Goal: Check status

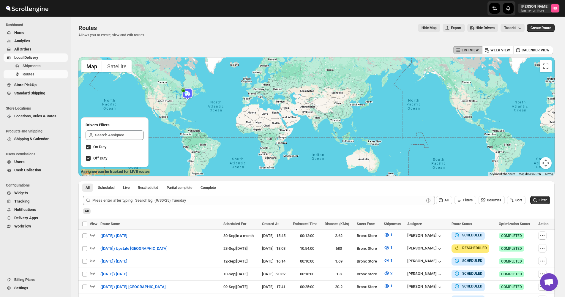
scroll to position [159, 0]
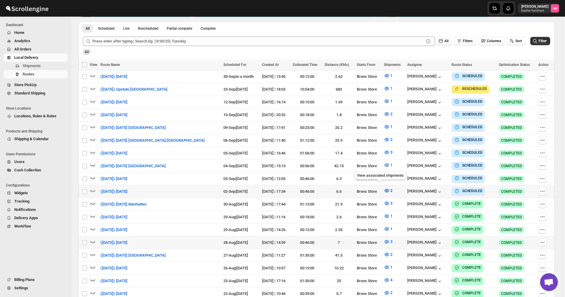
click at [380, 189] on button "2" at bounding box center [388, 191] width 16 height 10
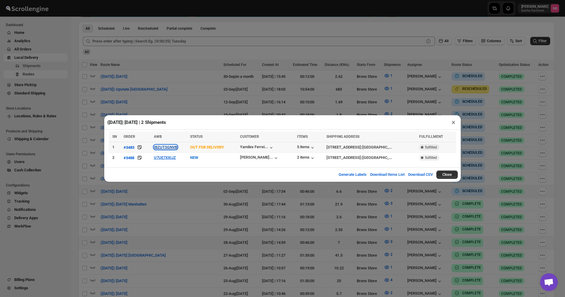
click at [160, 148] on button "IBZUTSGNVB" at bounding box center [165, 147] width 23 height 4
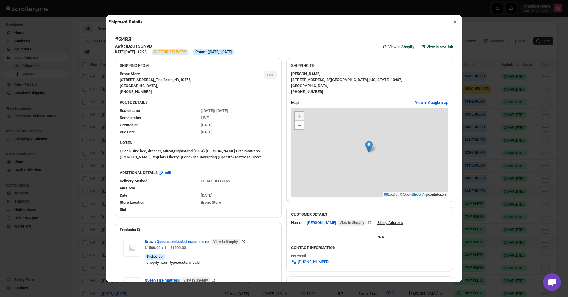
click at [79, 124] on div "Shipment Details × #3483 Awb : IBZUTSGNVB DATE [DATE] | 17:23 Info OUT FOR DELI…" at bounding box center [284, 148] width 568 height 297
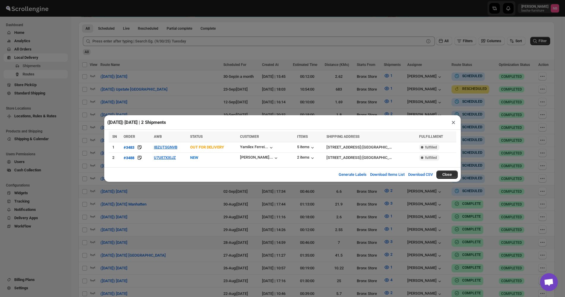
click at [140, 81] on div "([DATE]) [DATE] | 2 Shipments × SN ORDER AWB STATUS CUSTOMER ITEMS SHIPPING ADD…" at bounding box center [282, 148] width 565 height 297
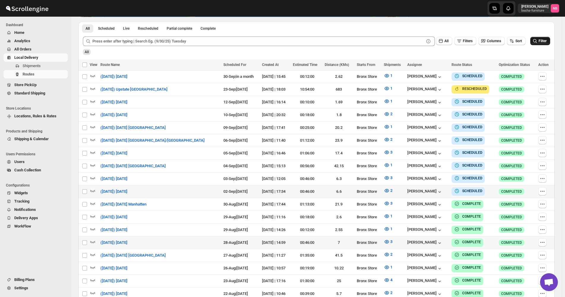
click at [541, 45] on button "Filter" at bounding box center [540, 41] width 20 height 8
click at [390, 188] on span "2" at bounding box center [391, 190] width 2 height 4
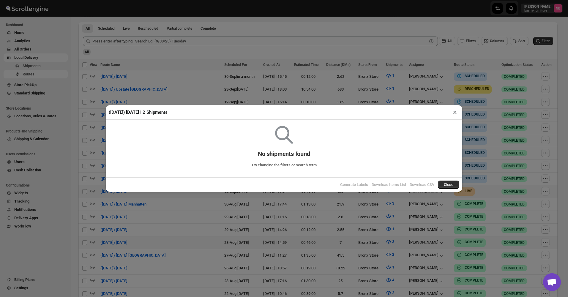
click at [454, 113] on button "×" at bounding box center [455, 112] width 9 height 8
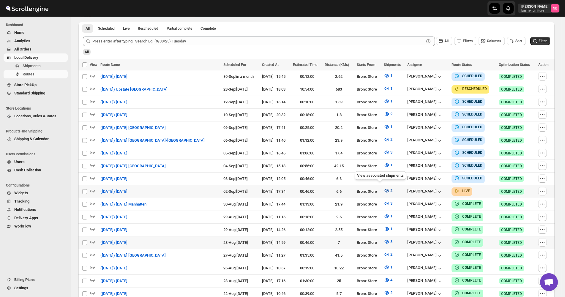
click at [386, 190] on icon "button" at bounding box center [387, 191] width 2 height 2
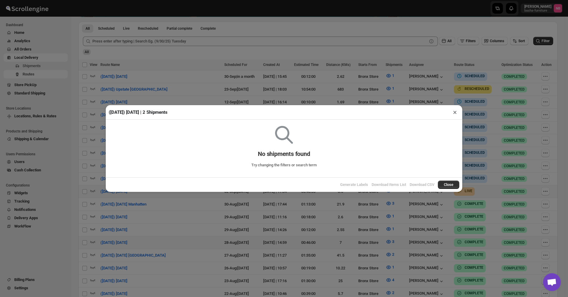
drag, startPoint x: 494, startPoint y: 125, endPoint x: 544, endPoint y: 63, distance: 79.2
click at [499, 120] on div "([DATE]) [DATE] | 2 Shipments × No shipments found Try changing the filters or …" at bounding box center [284, 148] width 568 height 297
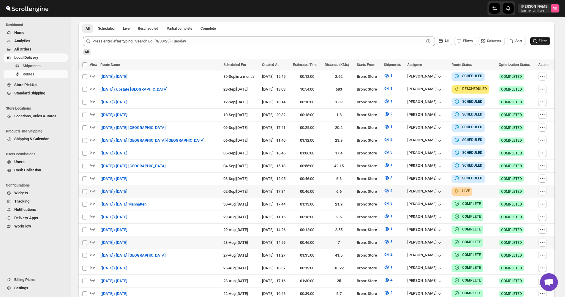
click at [548, 44] on button "Filter" at bounding box center [540, 41] width 20 height 8
click at [384, 190] on icon "button" at bounding box center [387, 191] width 6 height 6
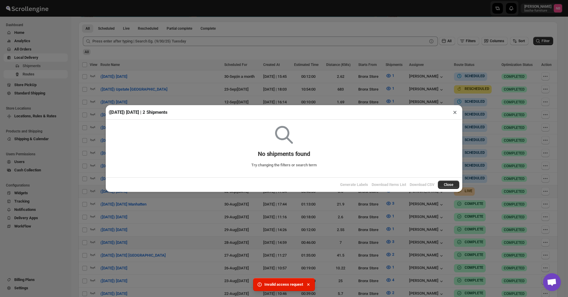
drag, startPoint x: 200, startPoint y: 80, endPoint x: 33, endPoint y: 10, distance: 181.6
click at [200, 80] on div "([DATE]) [DATE] | 2 Shipments × No shipments found Try changing the filters or …" at bounding box center [284, 148] width 568 height 297
